Goal: Find specific page/section: Find specific page/section

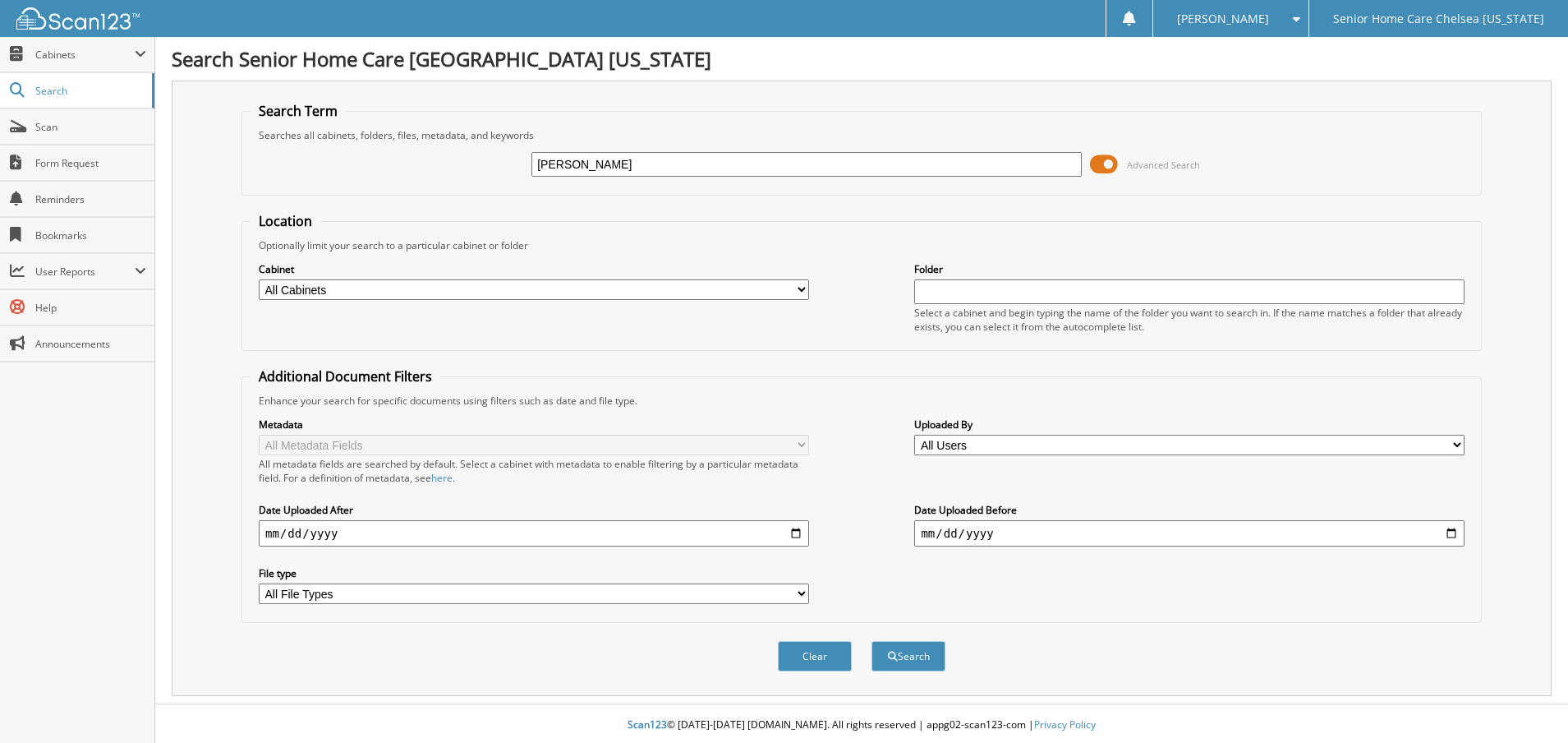
type input "[PERSON_NAME]"
click at [1108, 162] on span at bounding box center [1104, 164] width 28 height 25
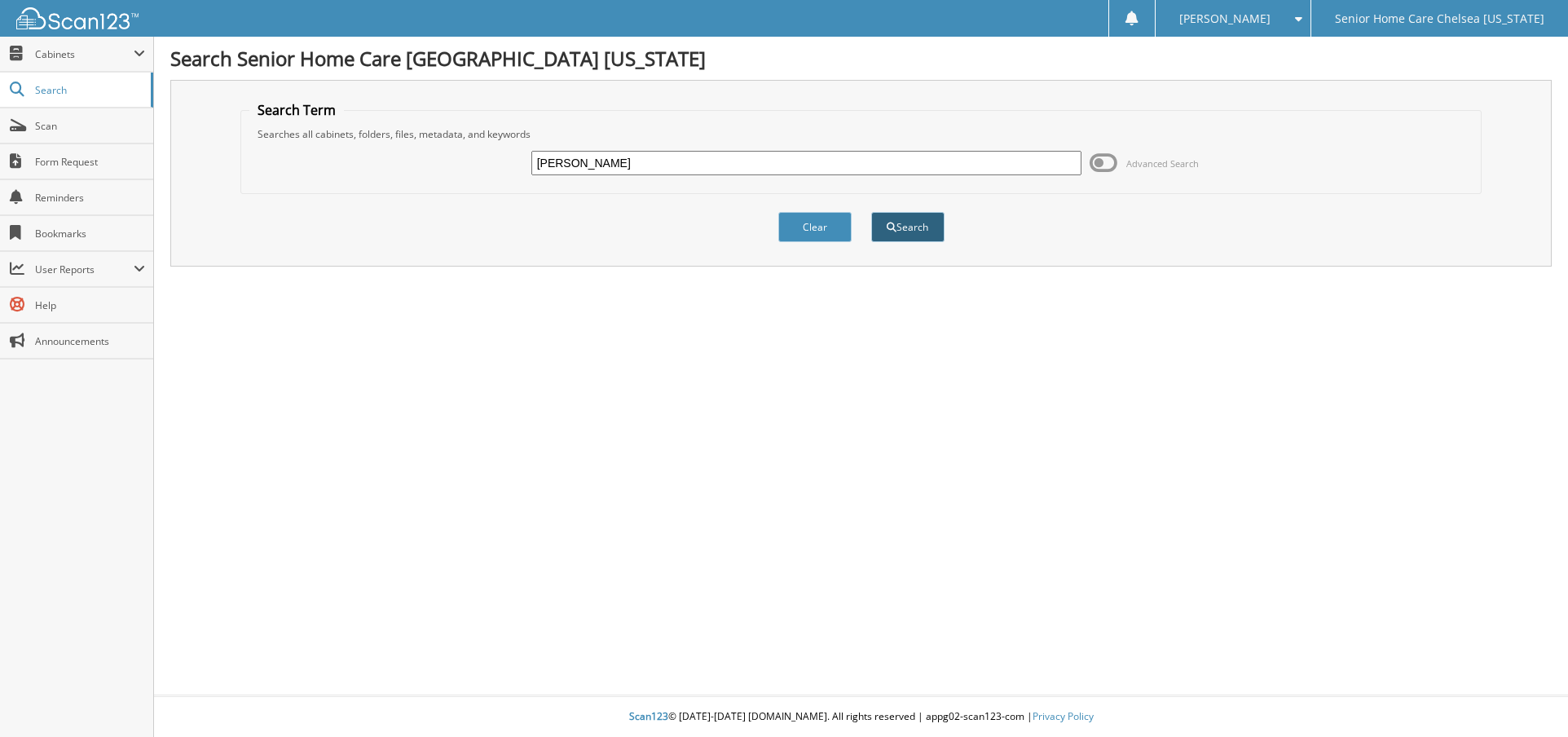
click at [917, 228] on button "Search" at bounding box center [908, 227] width 73 height 30
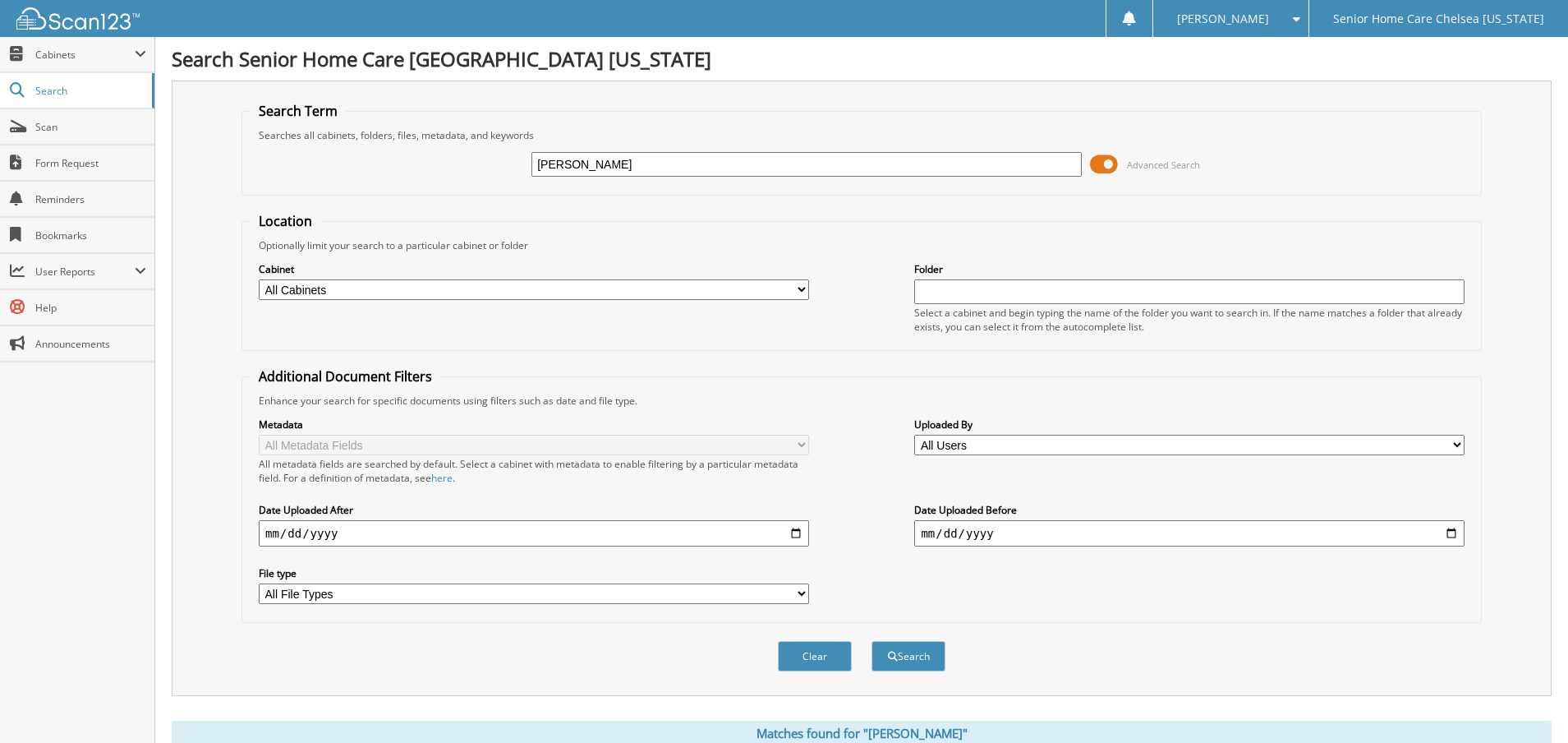
click at [1104, 159] on span at bounding box center [1104, 164] width 28 height 25
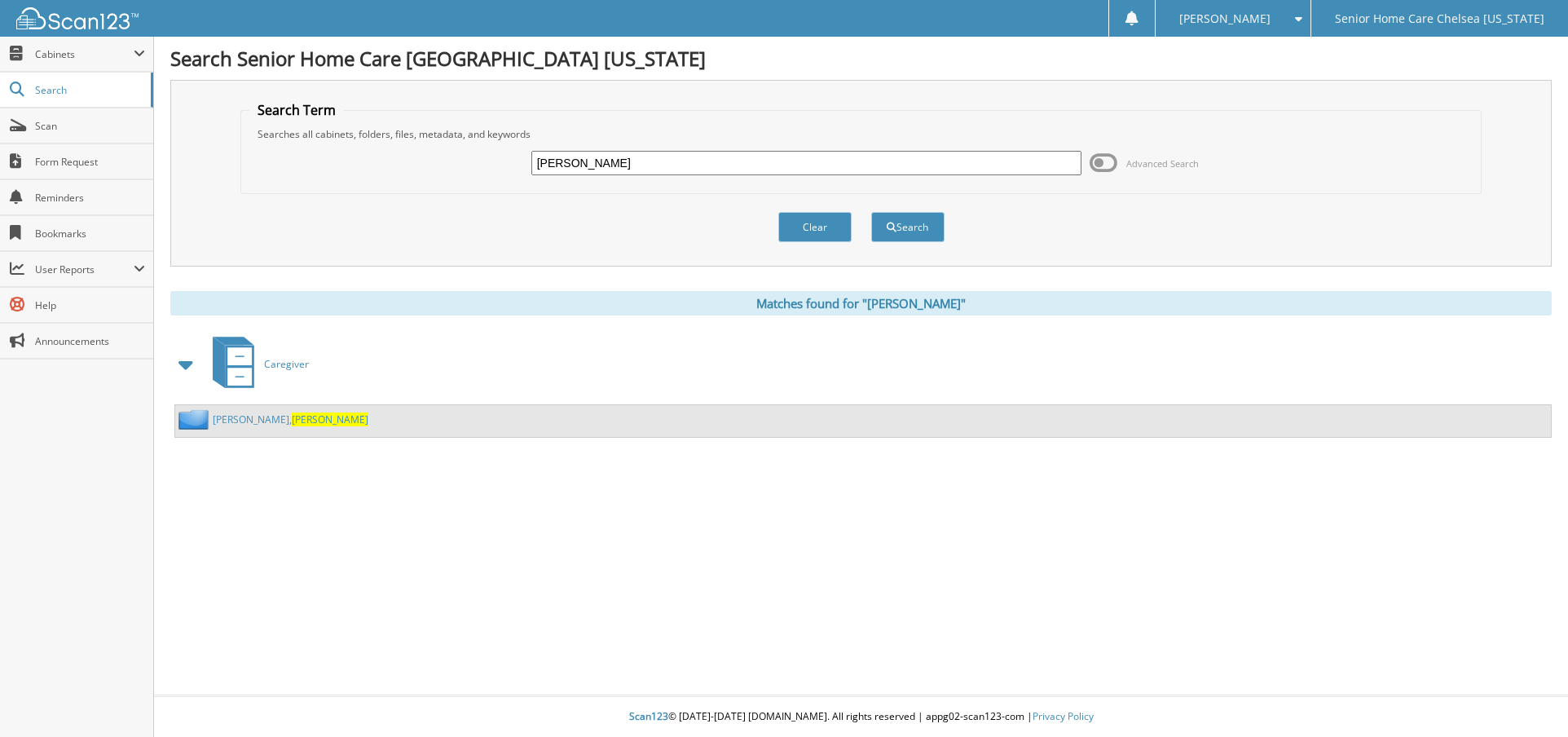
click at [226, 419] on link "[PERSON_NAME]" at bounding box center [290, 420] width 156 height 14
